Goal: Task Accomplishment & Management: Manage account settings

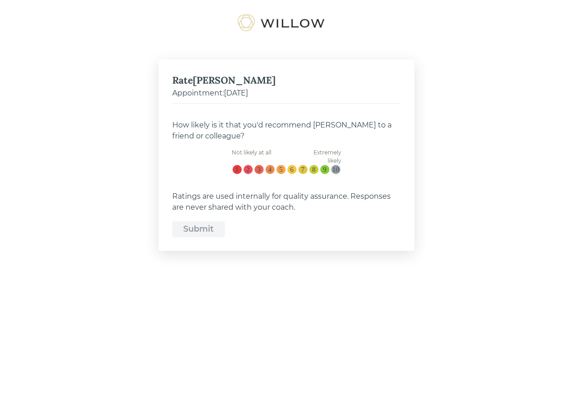
click at [336, 171] on div "10" at bounding box center [335, 170] width 7 height 8
click at [338, 166] on input "10" at bounding box center [338, 166] width 0 height 0
click at [180, 223] on button "Submit" at bounding box center [198, 229] width 53 height 16
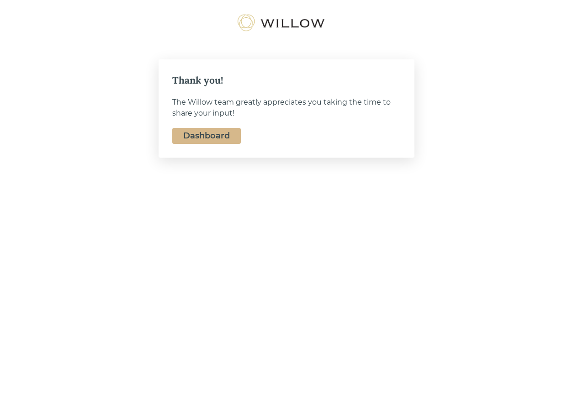
click at [192, 137] on link "Dashboard" at bounding box center [206, 136] width 47 height 10
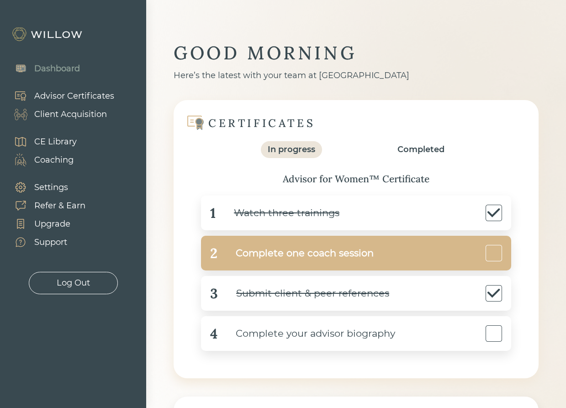
click at [499, 254] on div at bounding box center [494, 253] width 16 height 16
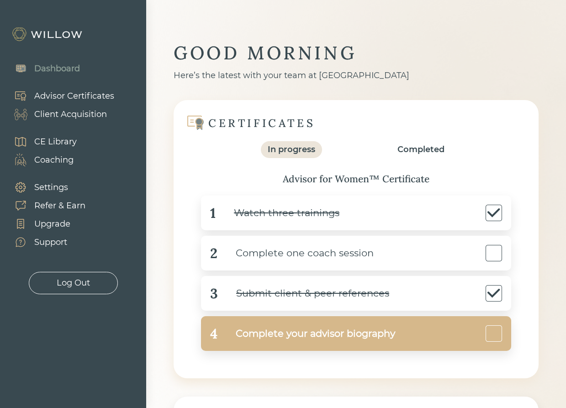
click at [273, 330] on div "Complete your advisor biography" at bounding box center [307, 334] width 178 height 21
